Goal: Task Accomplishment & Management: Manage account settings

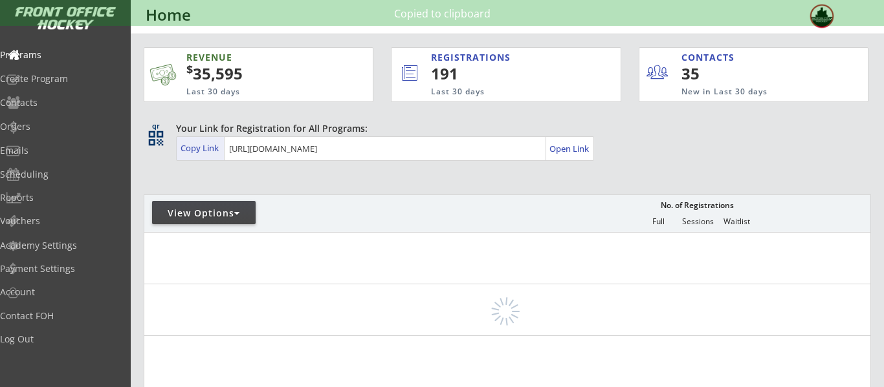
click at [225, 204] on div "View Options" at bounding box center [204, 212] width 104 height 23
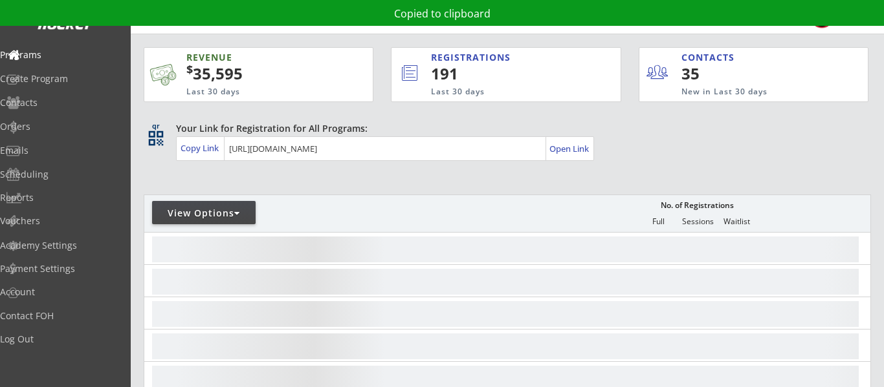
click at [225, 204] on div "View Options" at bounding box center [204, 212] width 104 height 23
select select ""Upcoming Programs""
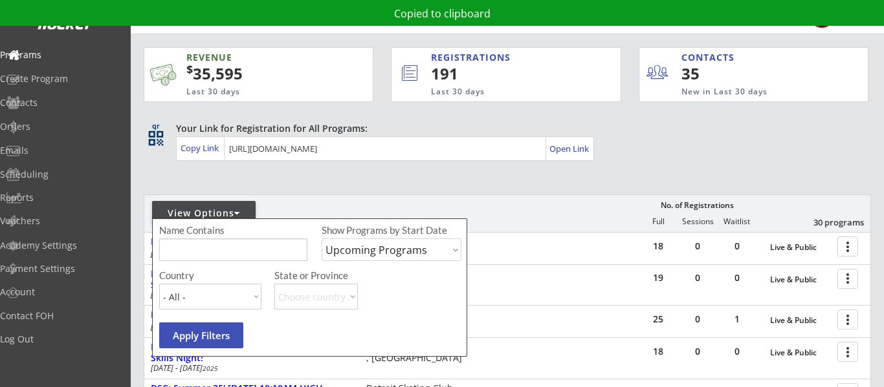
click at [230, 246] on input "input" at bounding box center [233, 250] width 148 height 23
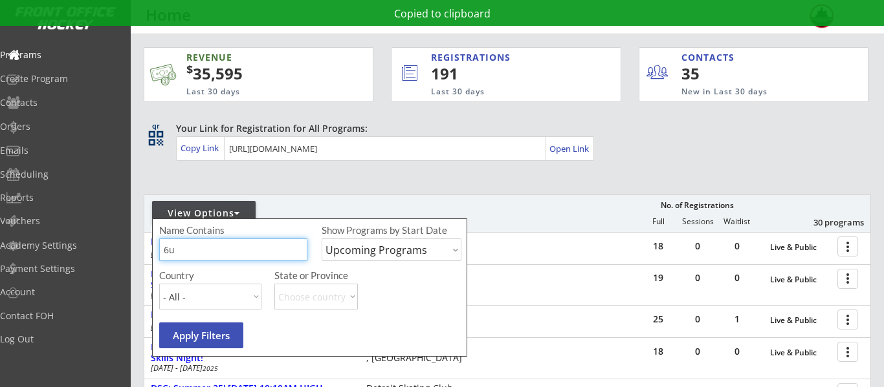
type input "6u"
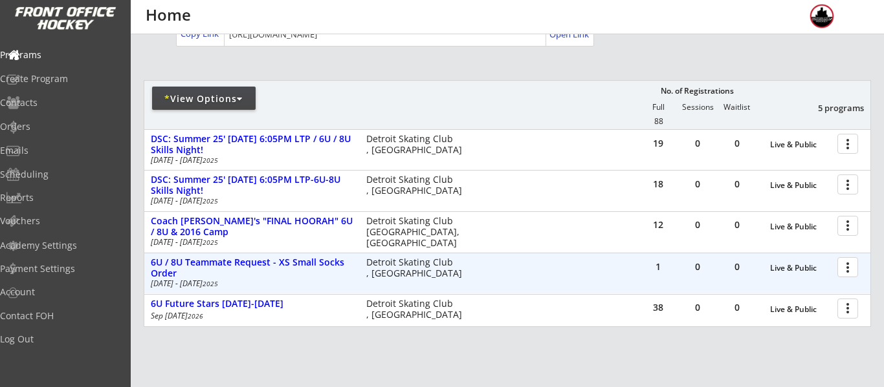
scroll to position [109, 0]
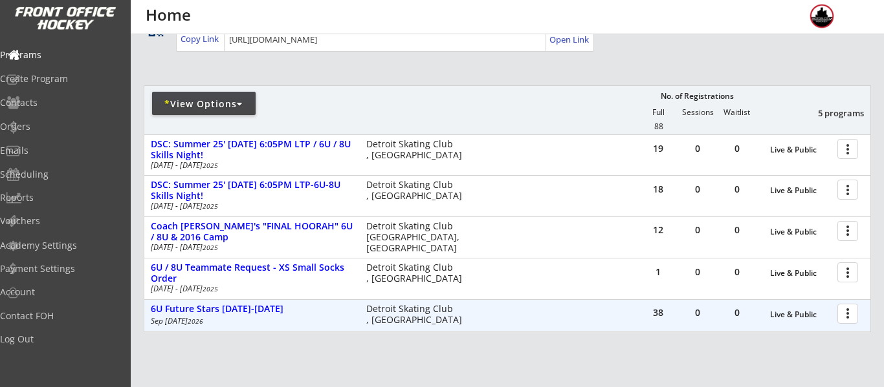
click at [842, 310] on div at bounding box center [849, 313] width 23 height 23
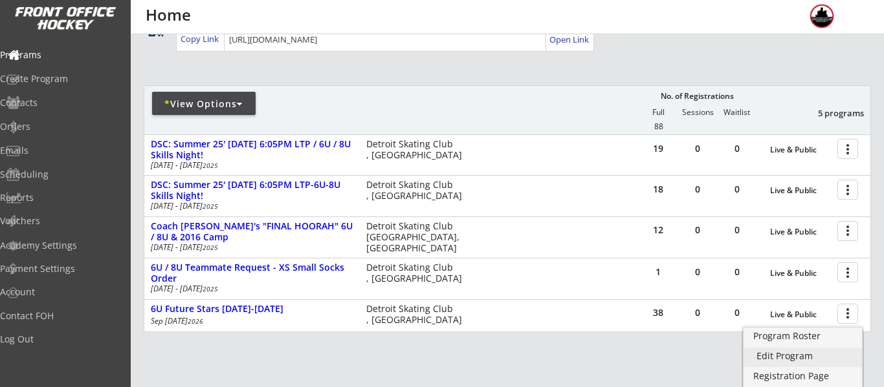
click at [798, 356] on div "Edit Program" at bounding box center [802, 356] width 93 height 9
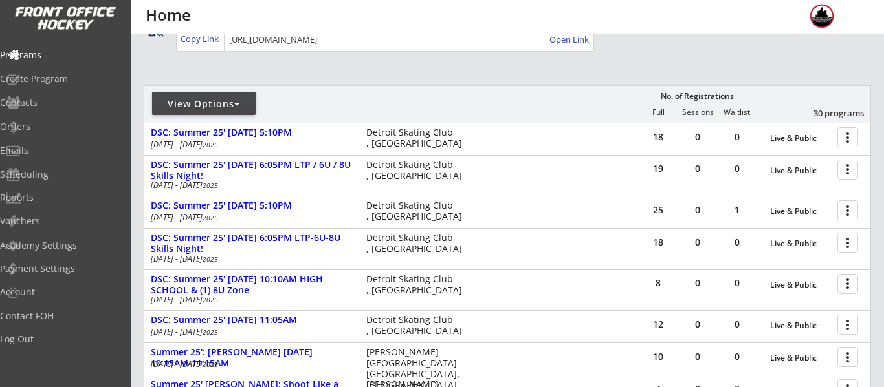
click at [228, 92] on div "View Options" at bounding box center [204, 103] width 104 height 23
select select ""Upcoming Programs""
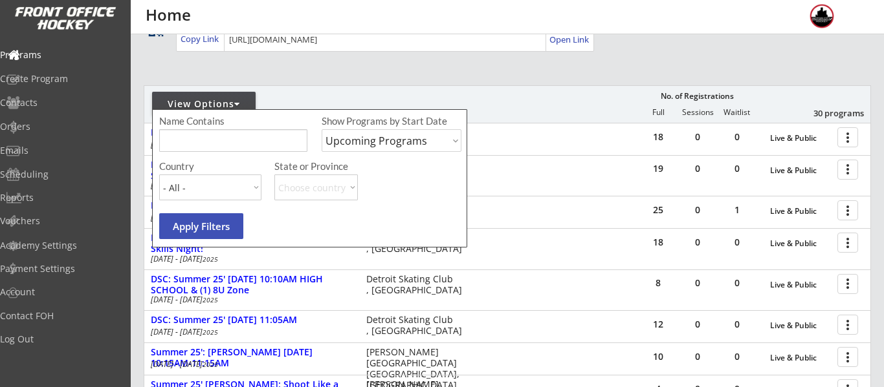
click at [226, 136] on input "input" at bounding box center [233, 140] width 148 height 23
type input "8u"
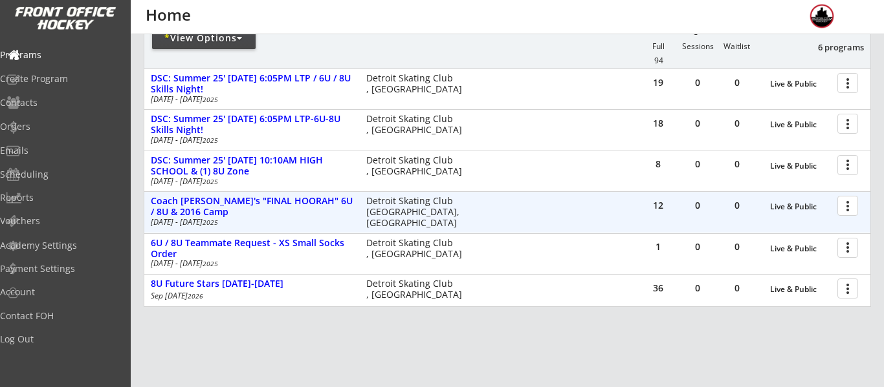
scroll to position [179, 0]
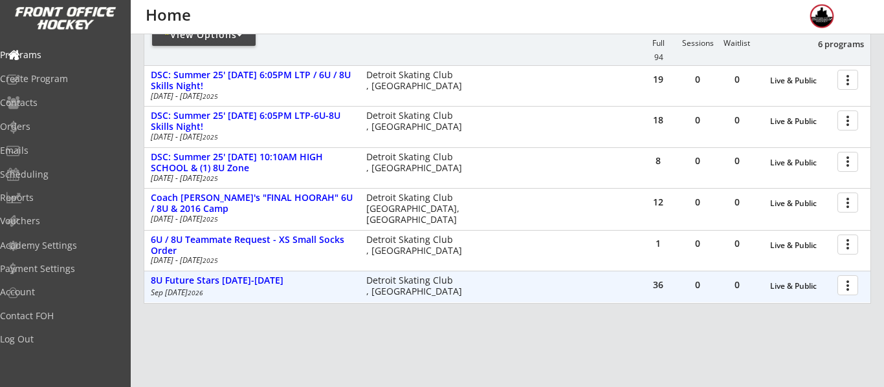
click at [857, 286] on div at bounding box center [849, 285] width 23 height 23
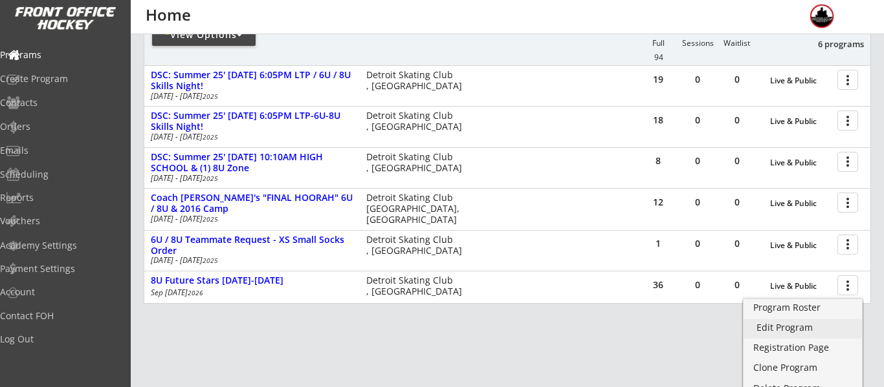
click at [815, 328] on div "Edit Program" at bounding box center [802, 327] width 93 height 9
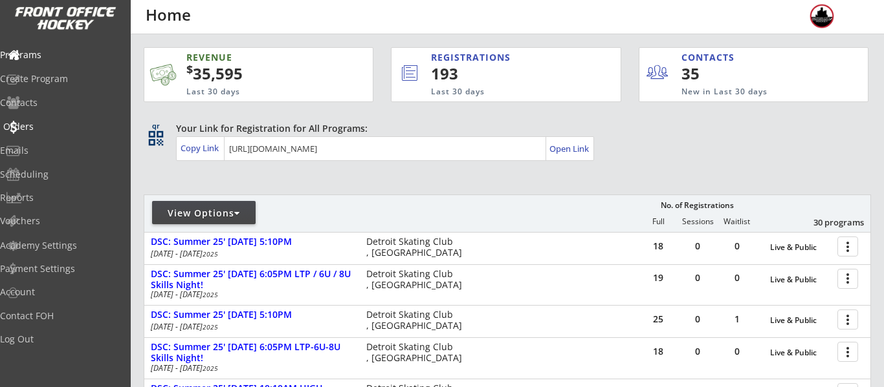
click at [63, 134] on div "Orders" at bounding box center [61, 127] width 123 height 23
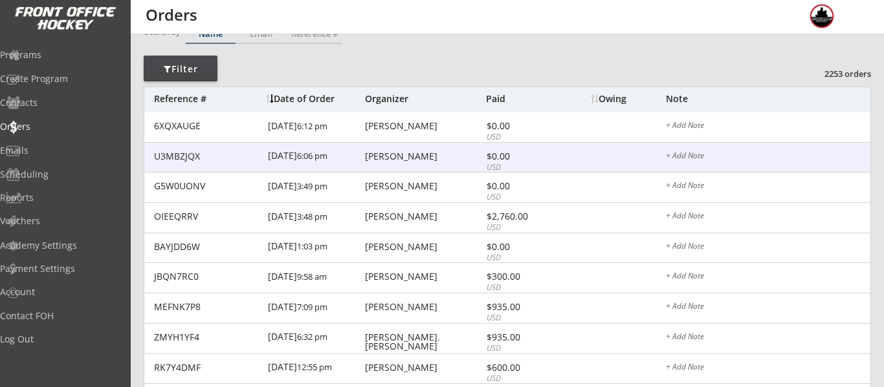
scroll to position [67, 0]
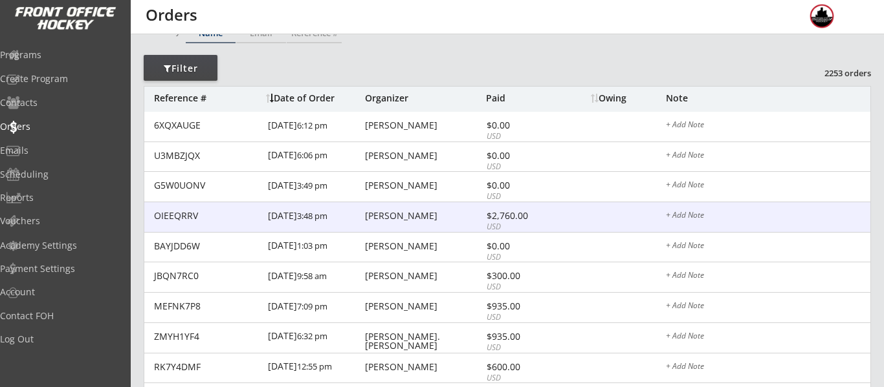
click at [450, 225] on div "OIEEQRRV 8/18/25 3:48 pm Maureen Hamilton $2,760.00 USD + Add Note" at bounding box center [507, 217] width 726 height 30
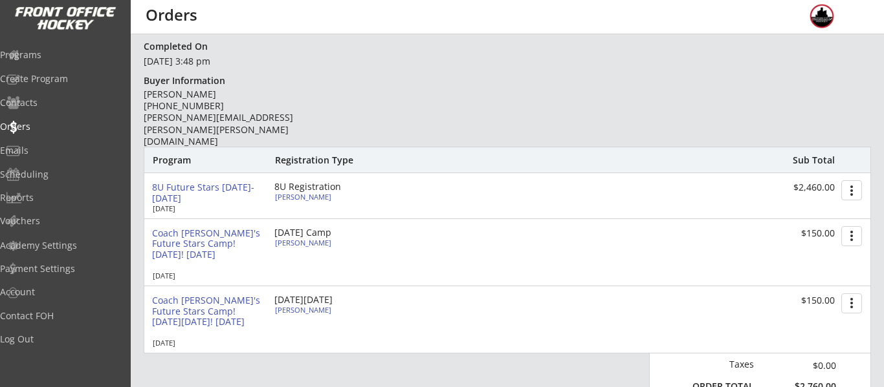
scroll to position [80, 0]
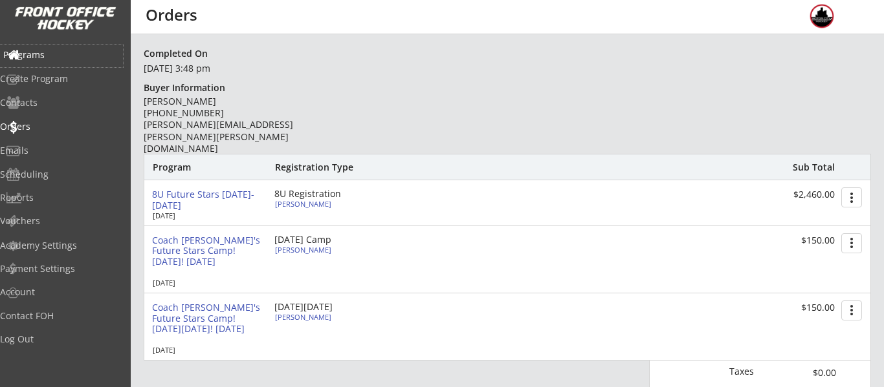
click at [49, 55] on div "Programs" at bounding box center [61, 54] width 116 height 9
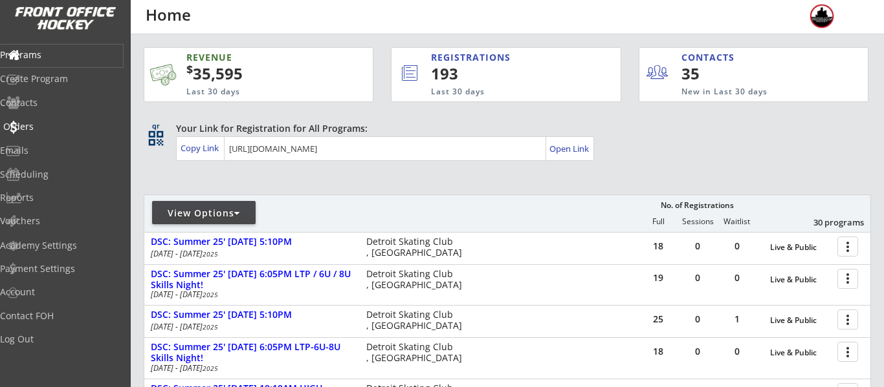
click at [47, 114] on div "Contacts" at bounding box center [61, 104] width 123 height 23
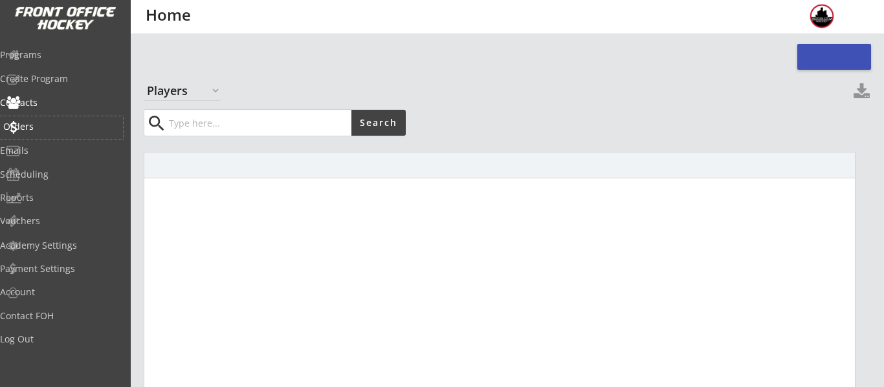
click at [49, 127] on div "Orders" at bounding box center [61, 126] width 116 height 9
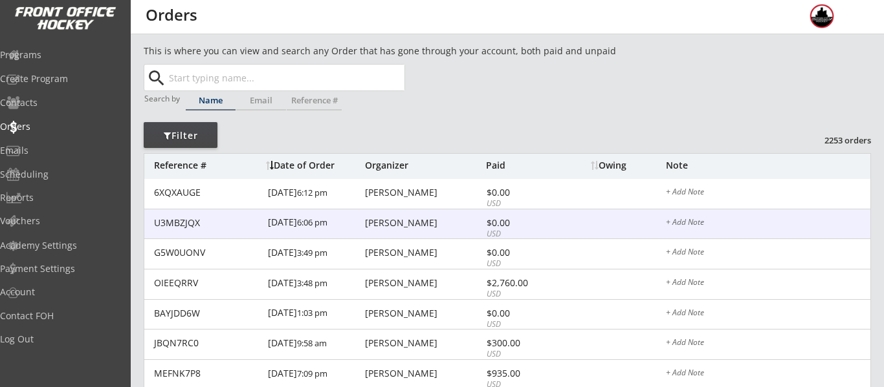
click at [381, 222] on div "Aaron Hodari" at bounding box center [424, 223] width 118 height 9
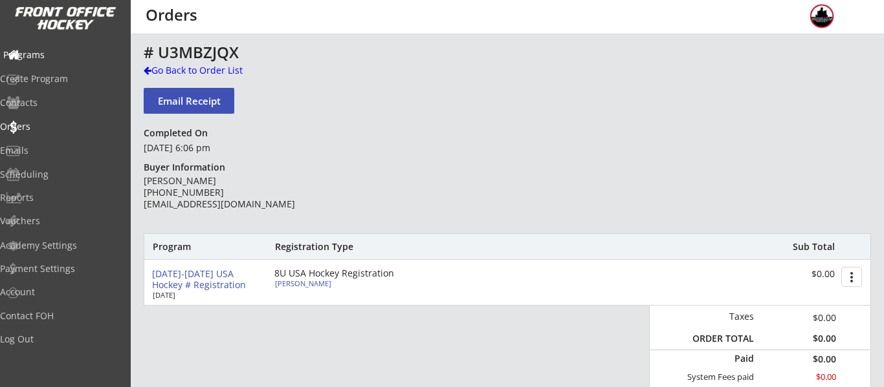
click at [80, 59] on div "Programs" at bounding box center [61, 56] width 123 height 23
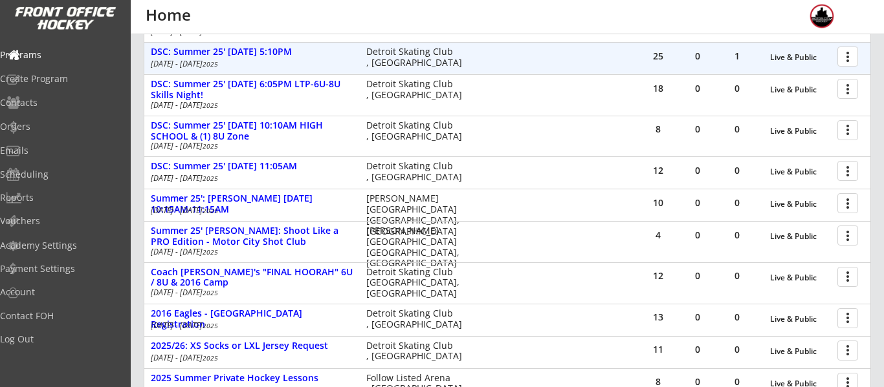
scroll to position [265, 0]
